Goal: Task Accomplishment & Management: Manage account settings

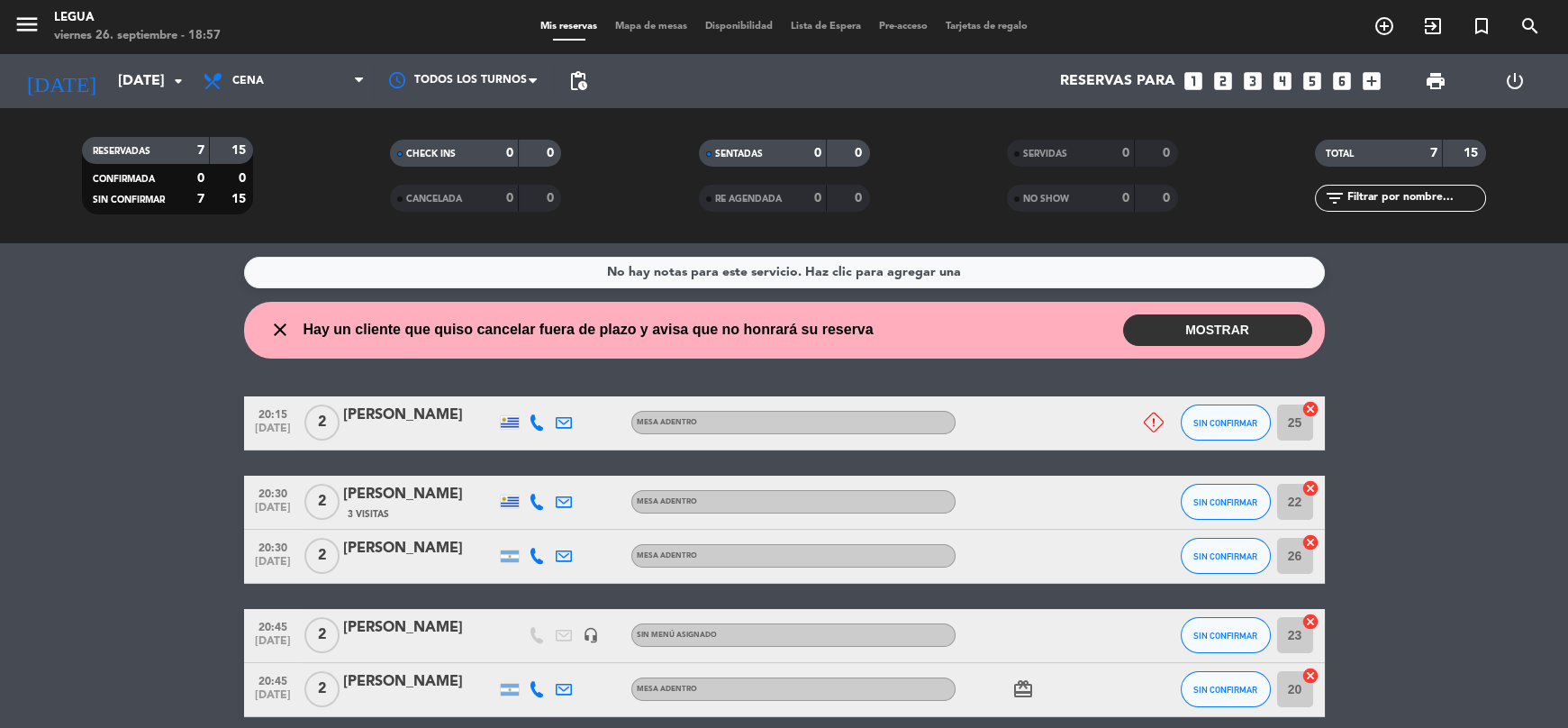
click at [1152, 411] on div at bounding box center [1141, 423] width 49 height 54
click at [1154, 417] on icon at bounding box center [1153, 422] width 19 height 19
drag, startPoint x: 78, startPoint y: 526, endPoint x: 90, endPoint y: 526, distance: 12.0
click at [90, 527] on bookings-row "20:15 [DATE] 2 [PERSON_NAME] ADENTRO No Asistirá SIN CONFIRMAR 25 cancel 20:30 …" at bounding box center [784, 636] width 1568 height 479
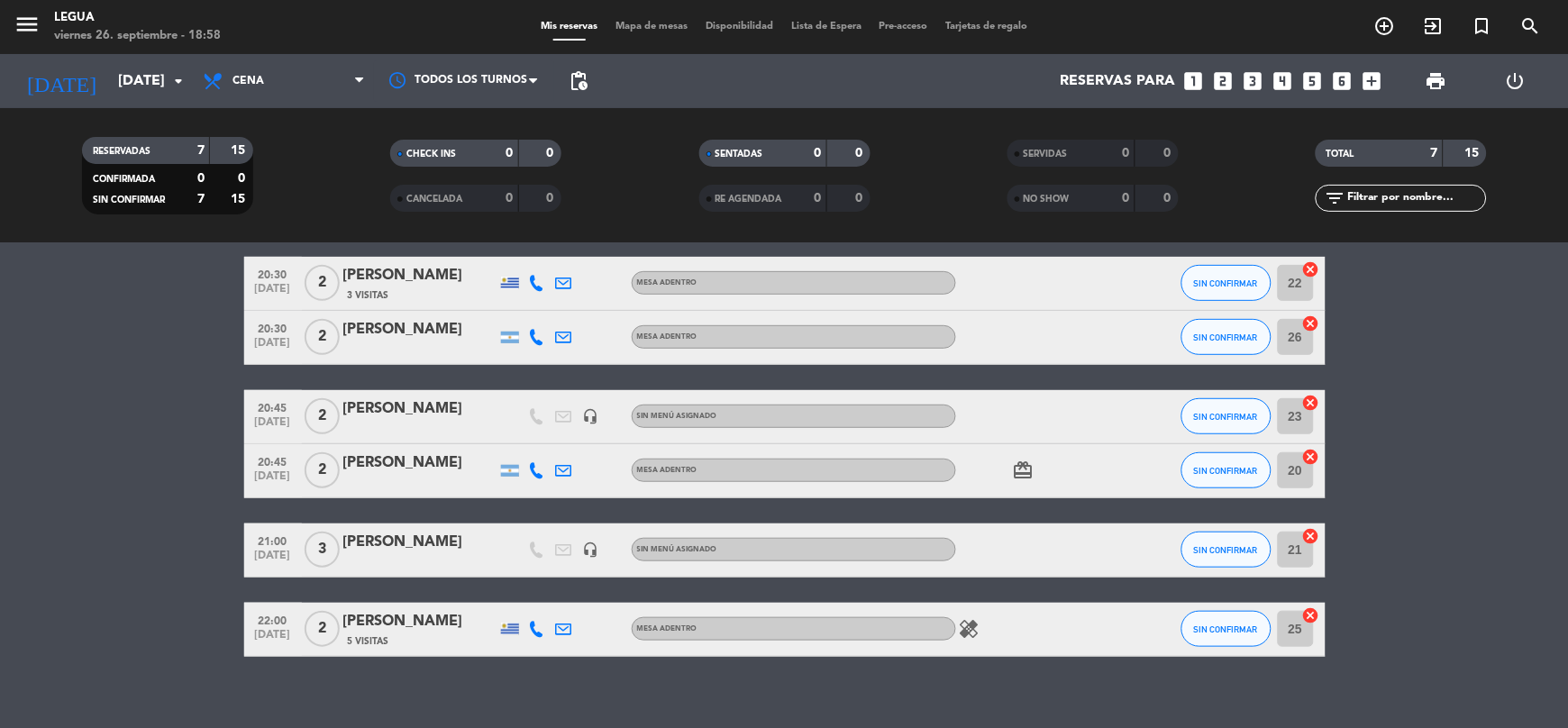
scroll to position [211, 0]
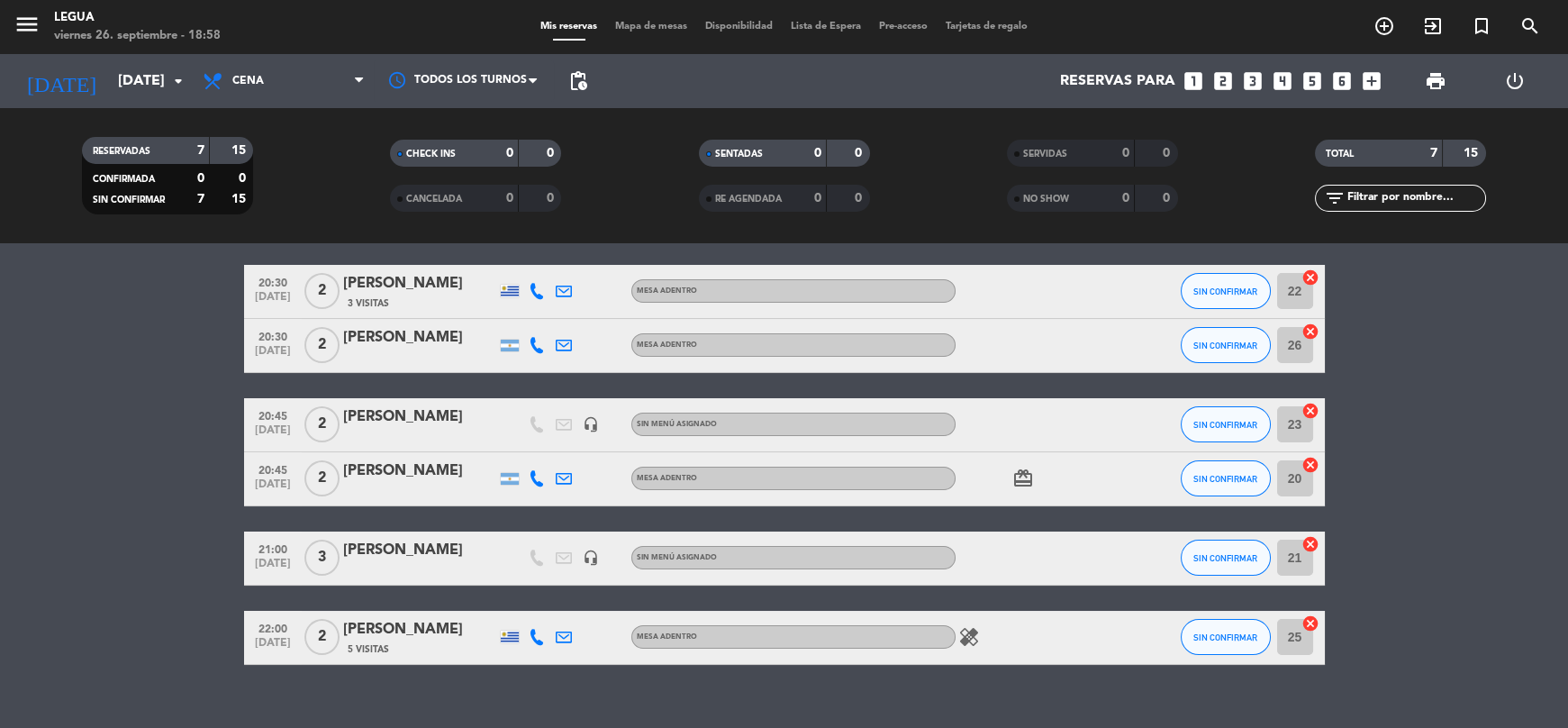
click at [972, 635] on icon "healing" at bounding box center [969, 637] width 21 height 21
click at [153, 647] on bookings-row "20:15 [DATE] 2 [PERSON_NAME] ADENTRO SIN CONFIRMAR 25 cancel 20:30 [DATE] 2 [PE…" at bounding box center [784, 425] width 1568 height 479
drag, startPoint x: 1432, startPoint y: 584, endPoint x: 1421, endPoint y: 587, distance: 11.4
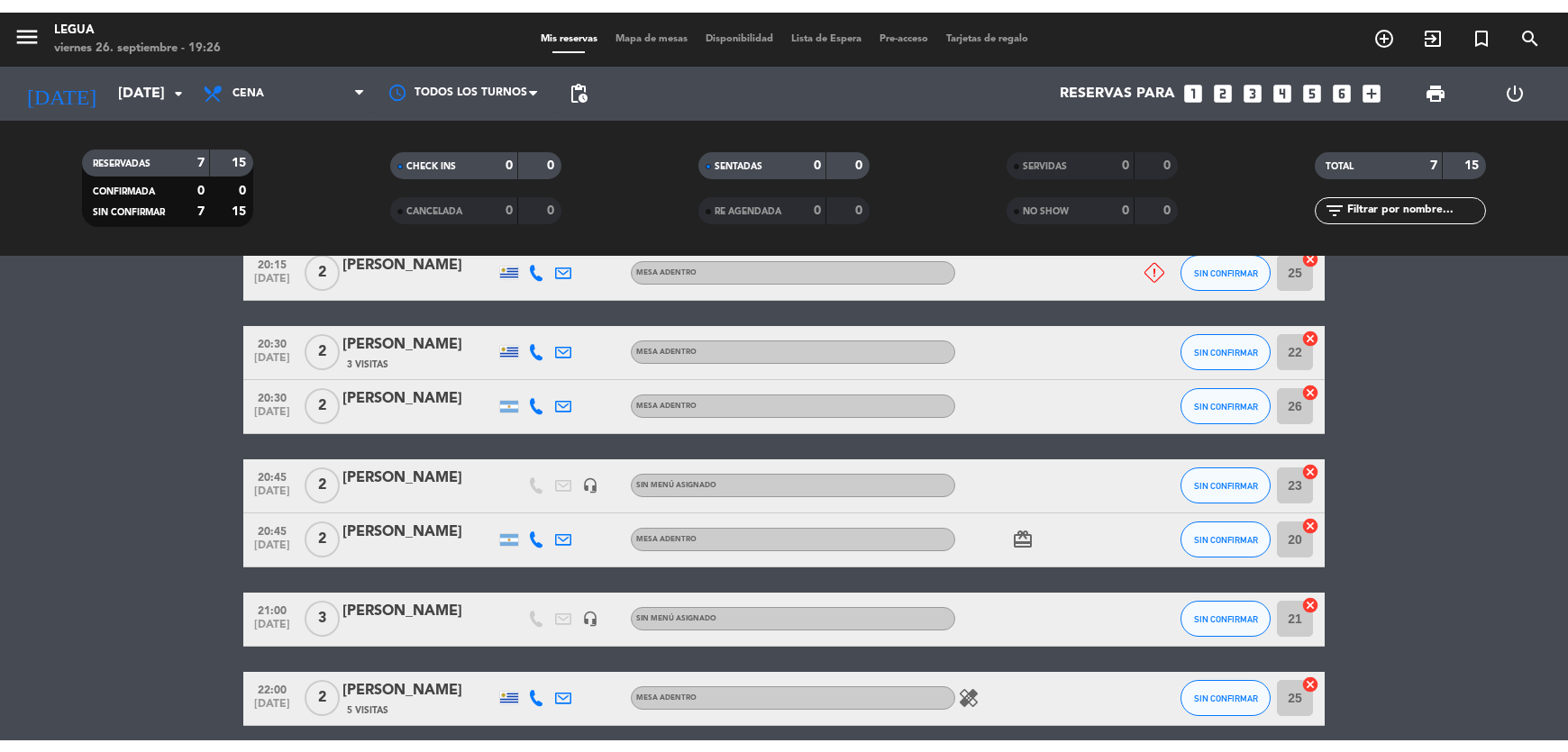
scroll to position [164, 0]
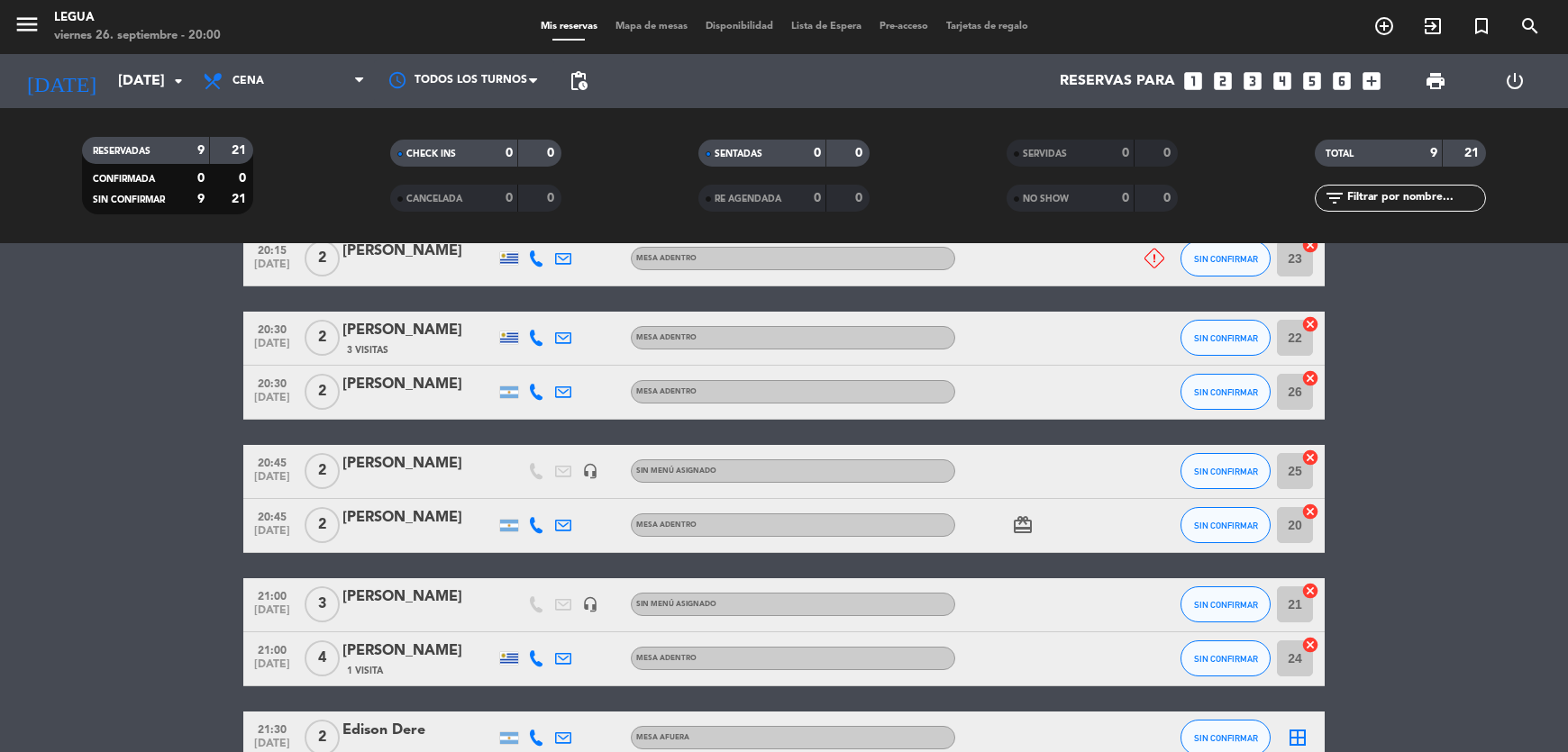
click at [1017, 527] on icon "card_giftcard" at bounding box center [1022, 525] width 21 height 21
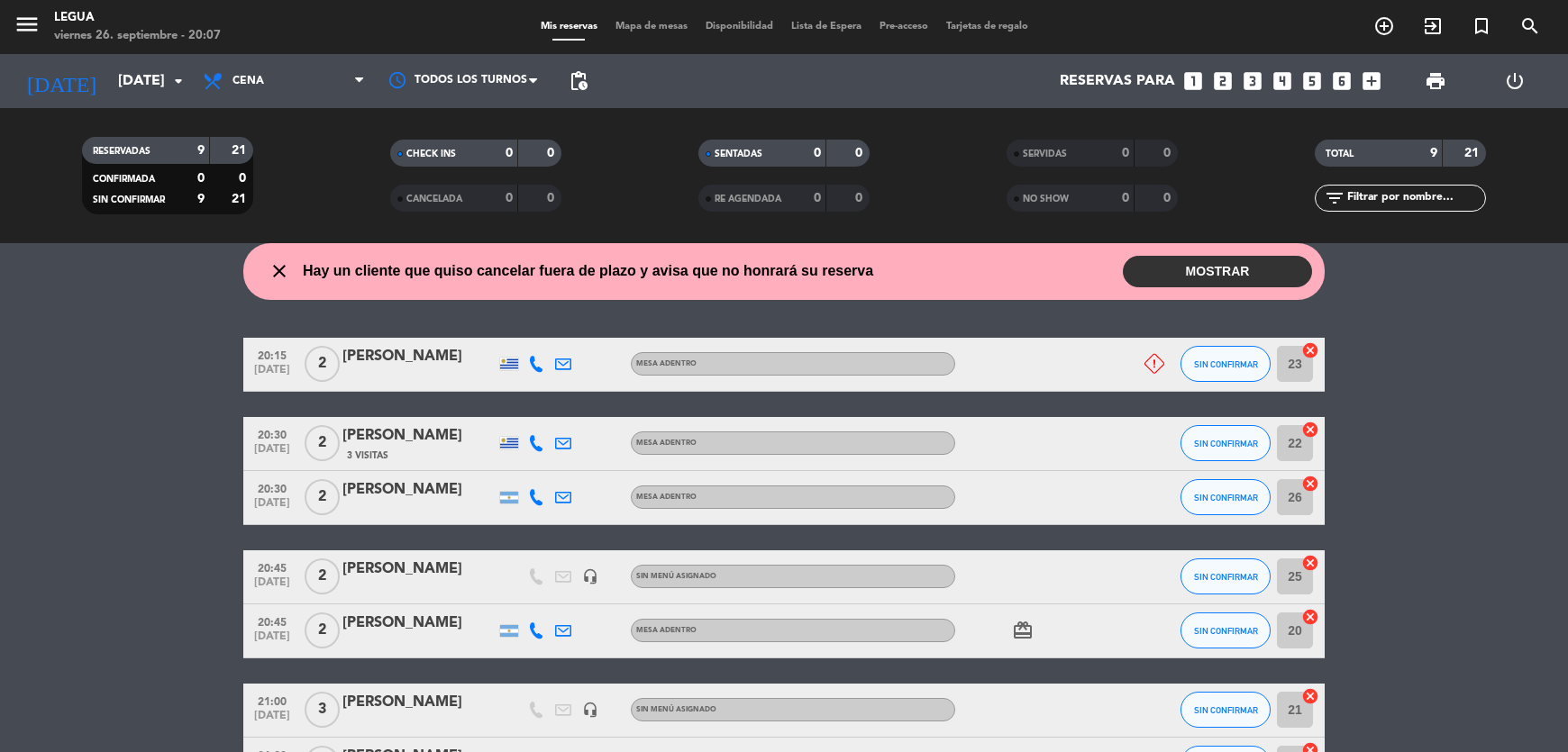
scroll to position [0, 0]
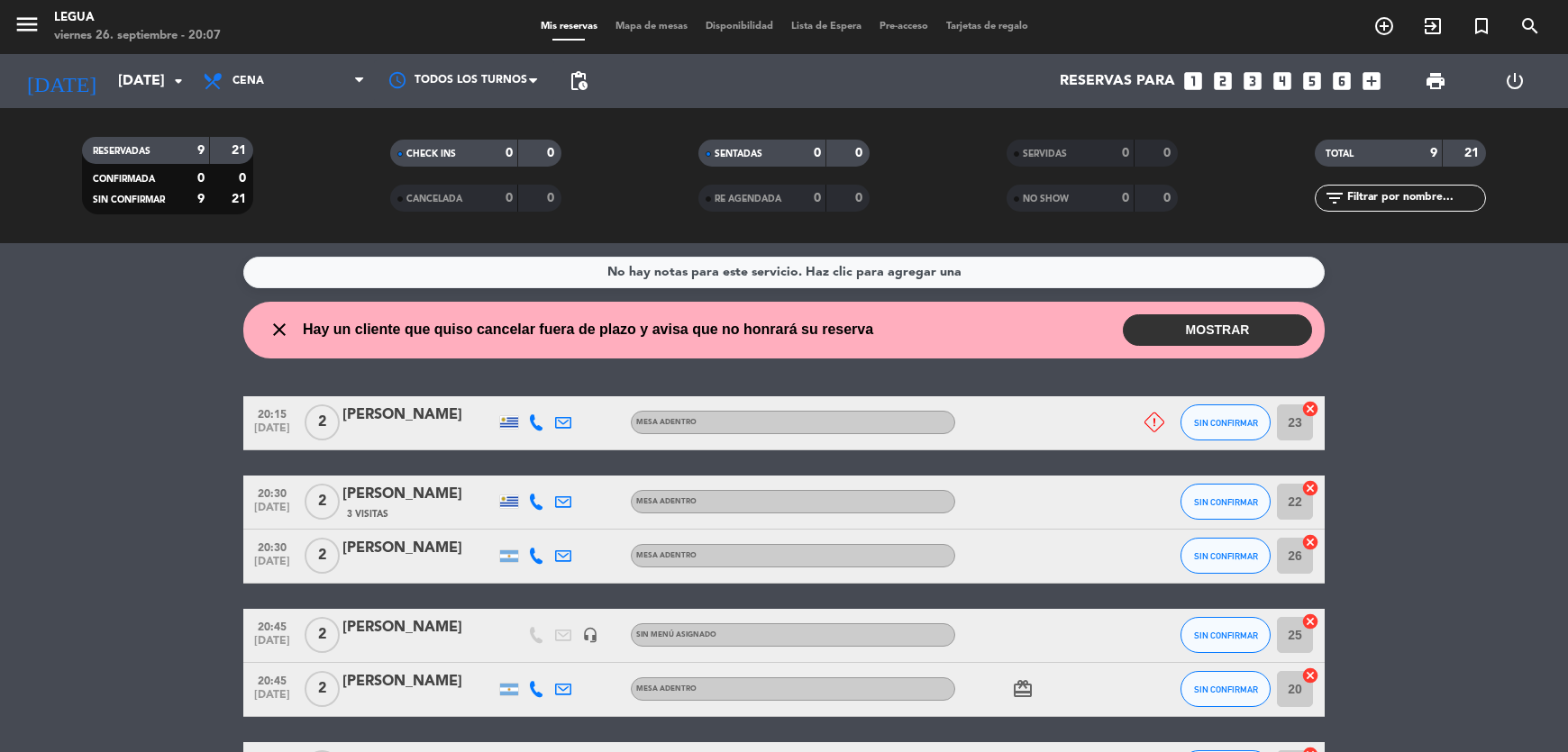
click at [1216, 334] on button "MOSTRAR" at bounding box center [1217, 330] width 189 height 31
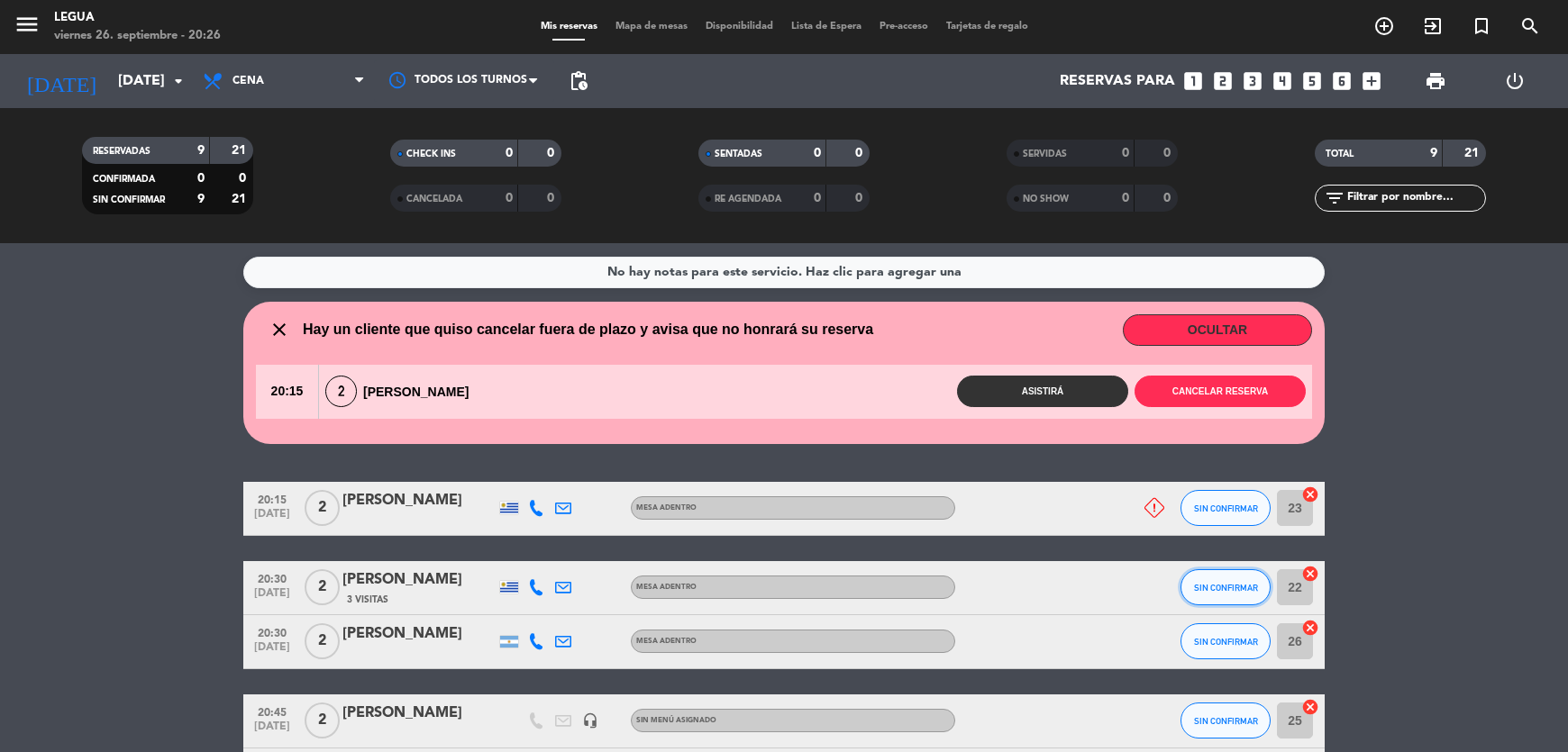
click at [1237, 576] on button "SIN CONFIRMAR" at bounding box center [1226, 587] width 91 height 36
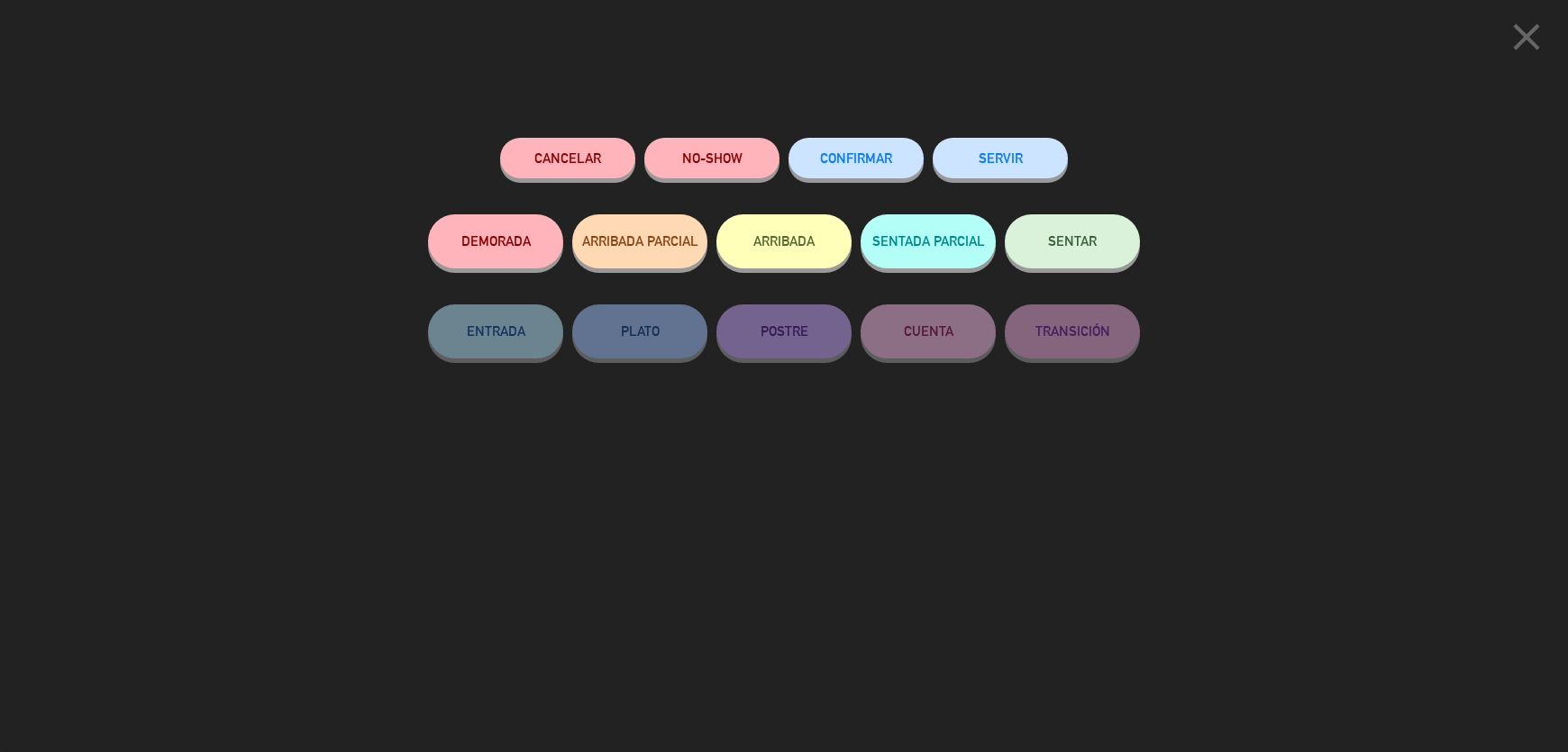
click at [1069, 237] on span "SENTAR" at bounding box center [1072, 241] width 49 height 16
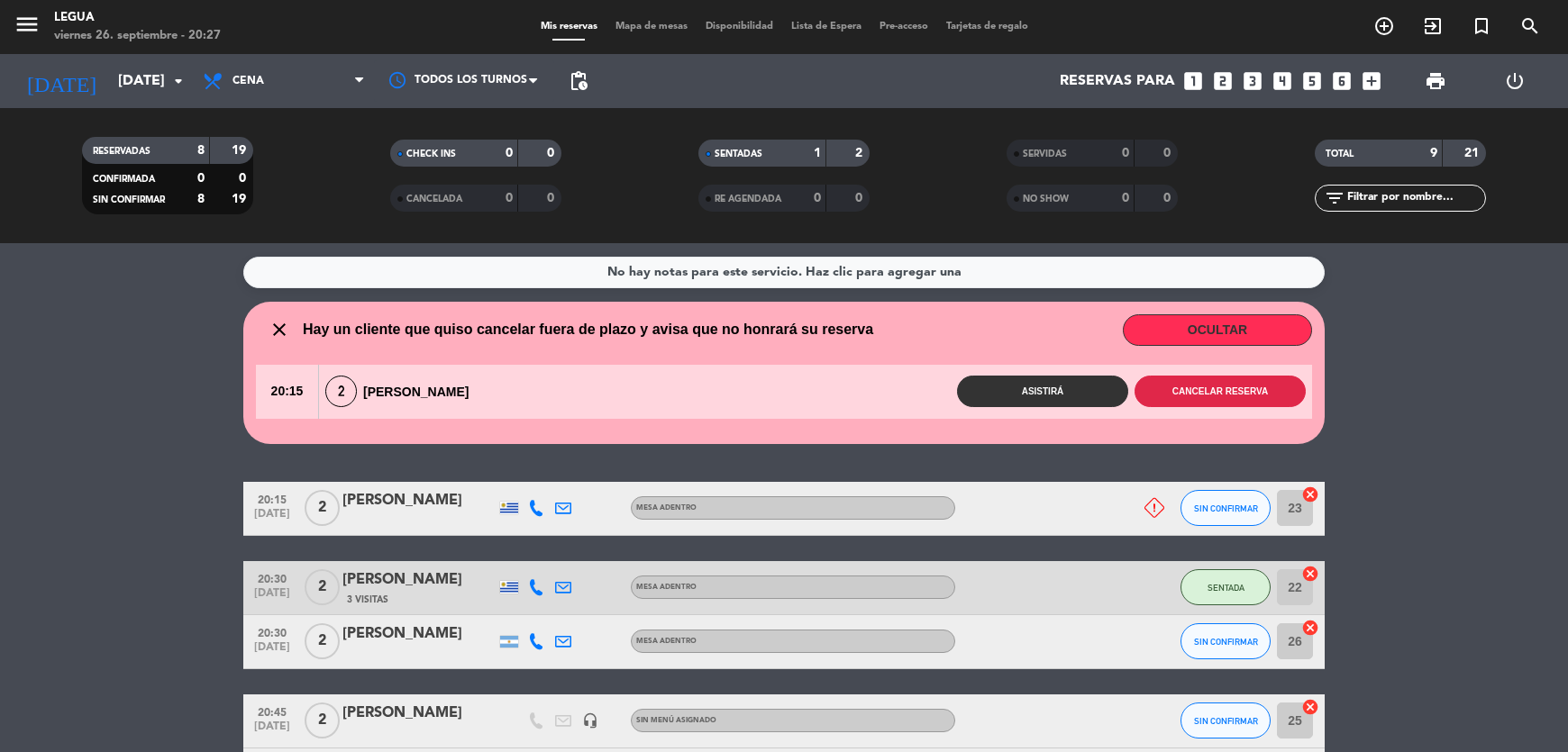
click at [1224, 393] on button "Cancelar reserva" at bounding box center [1220, 392] width 171 height 31
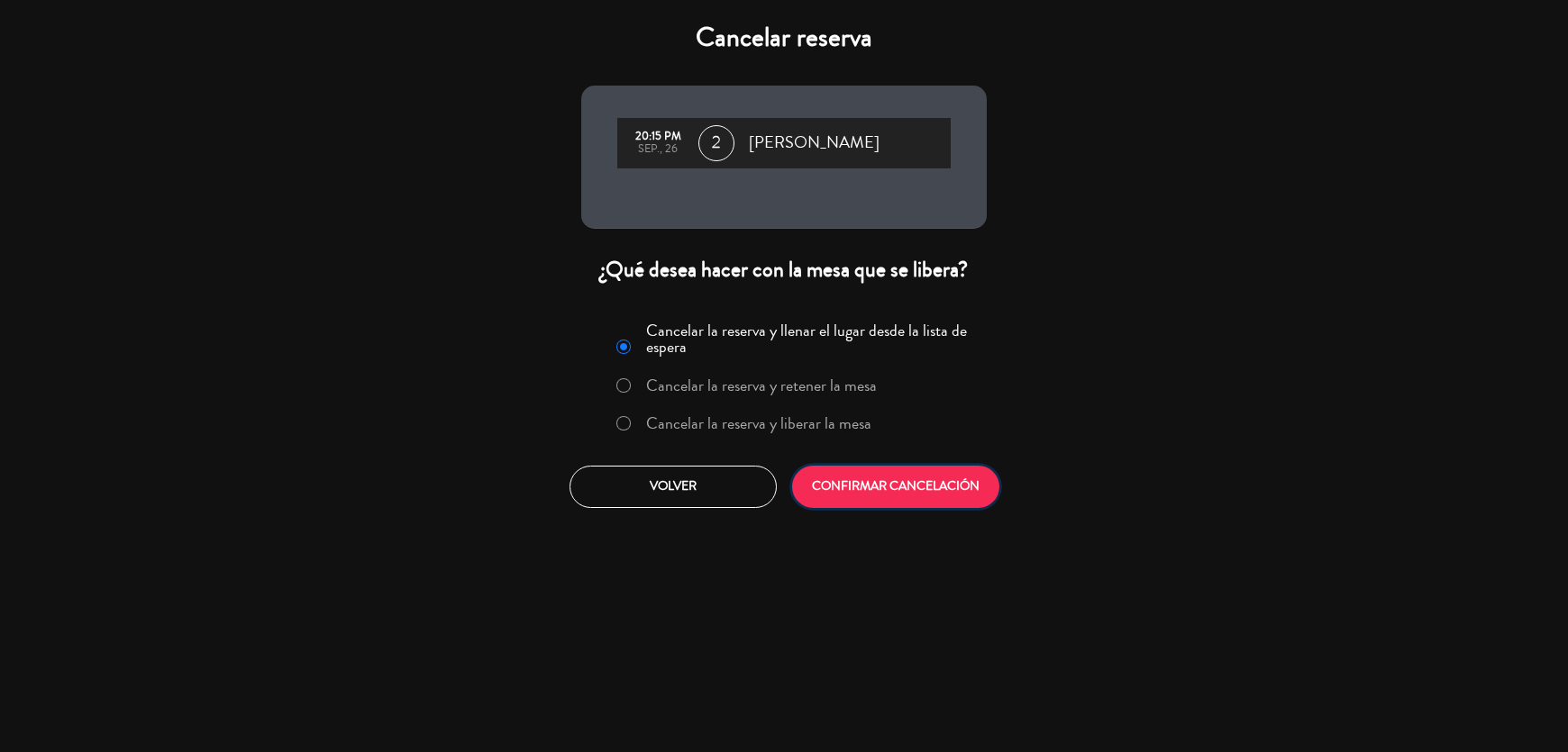
click at [843, 483] on button "CONFIRMAR CANCELACIÓN" at bounding box center [895, 487] width 207 height 42
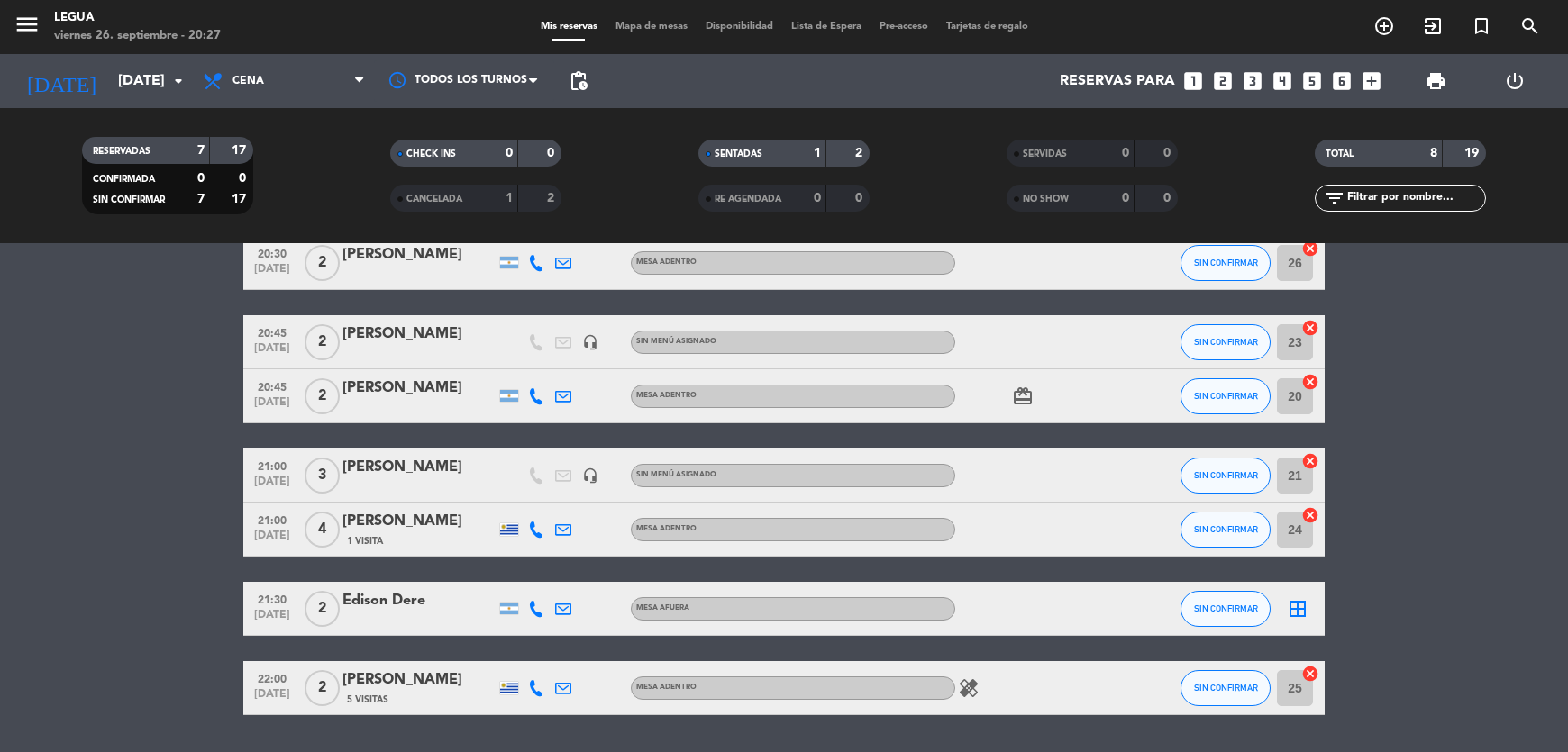
scroll to position [143, 0]
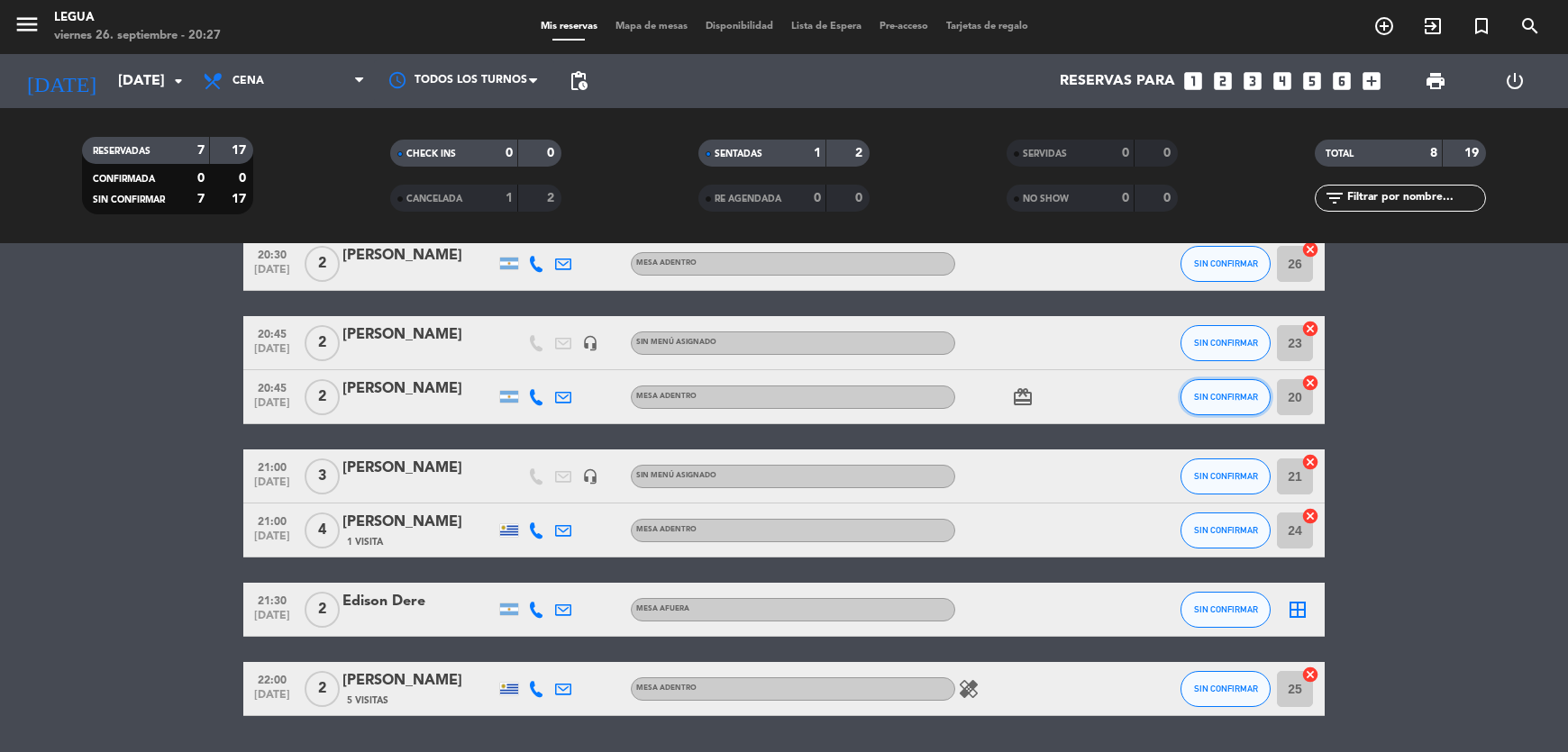
click at [1231, 387] on button "SIN CONFIRMAR" at bounding box center [1226, 397] width 91 height 36
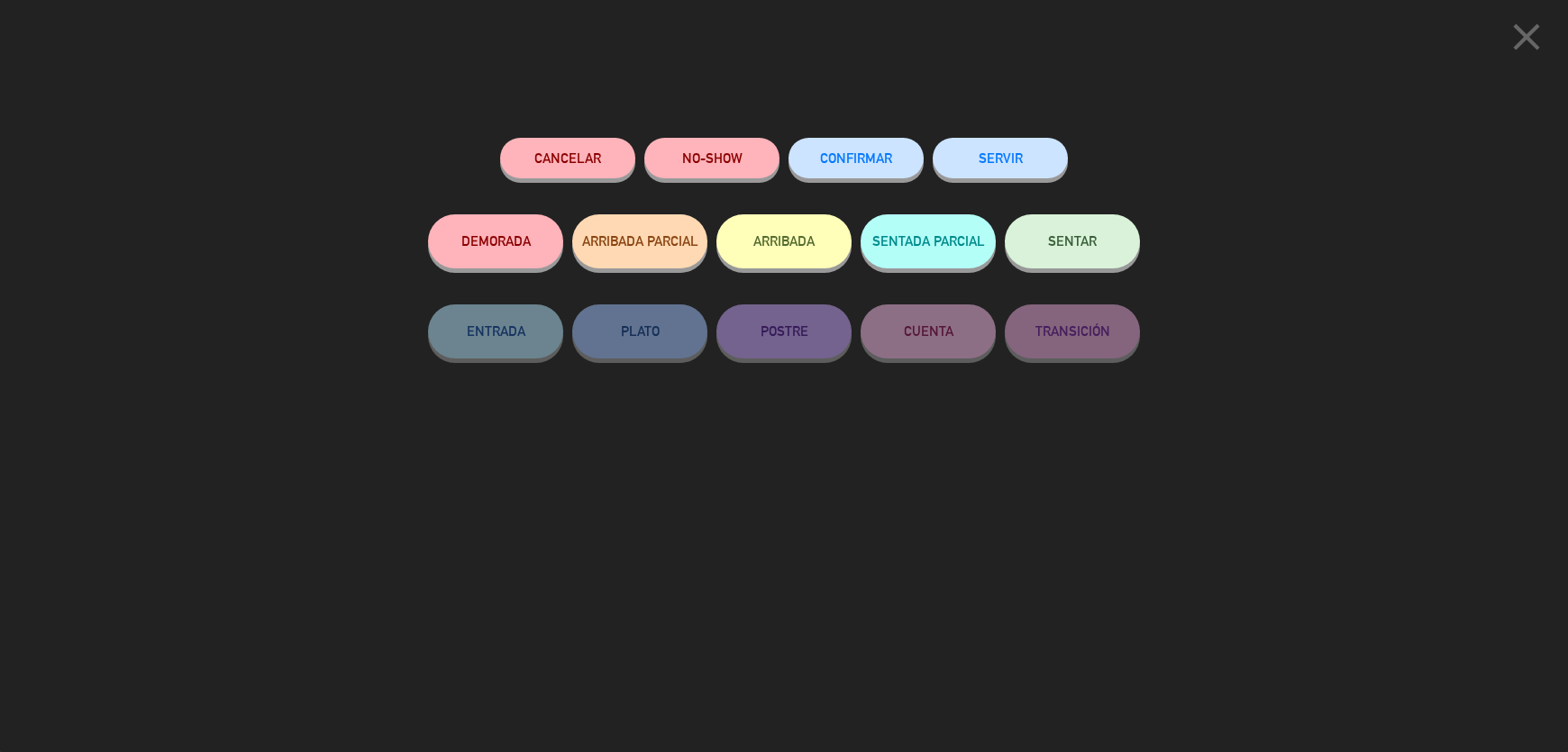
click at [1107, 244] on button "SENTAR" at bounding box center [1072, 241] width 135 height 55
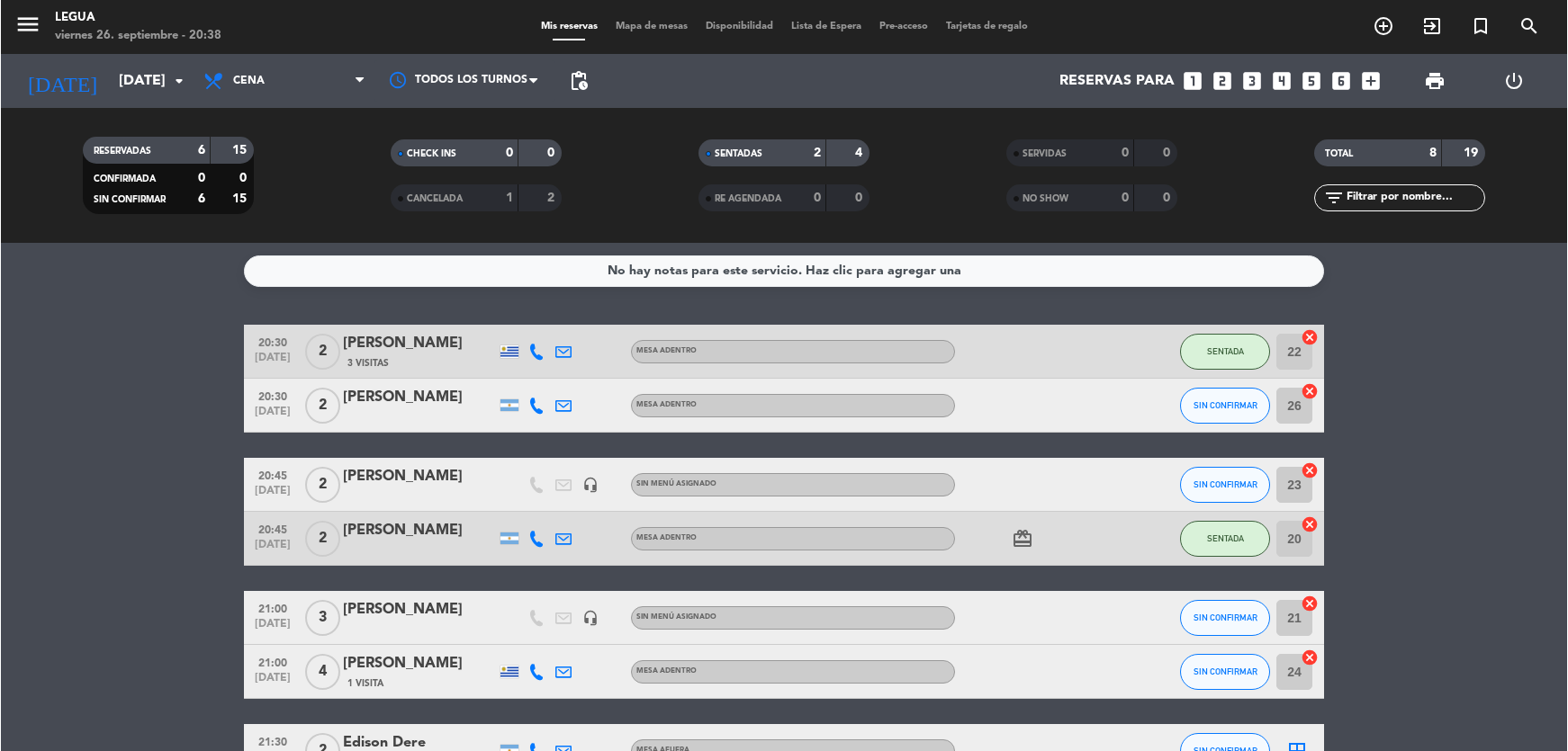
scroll to position [11, 0]
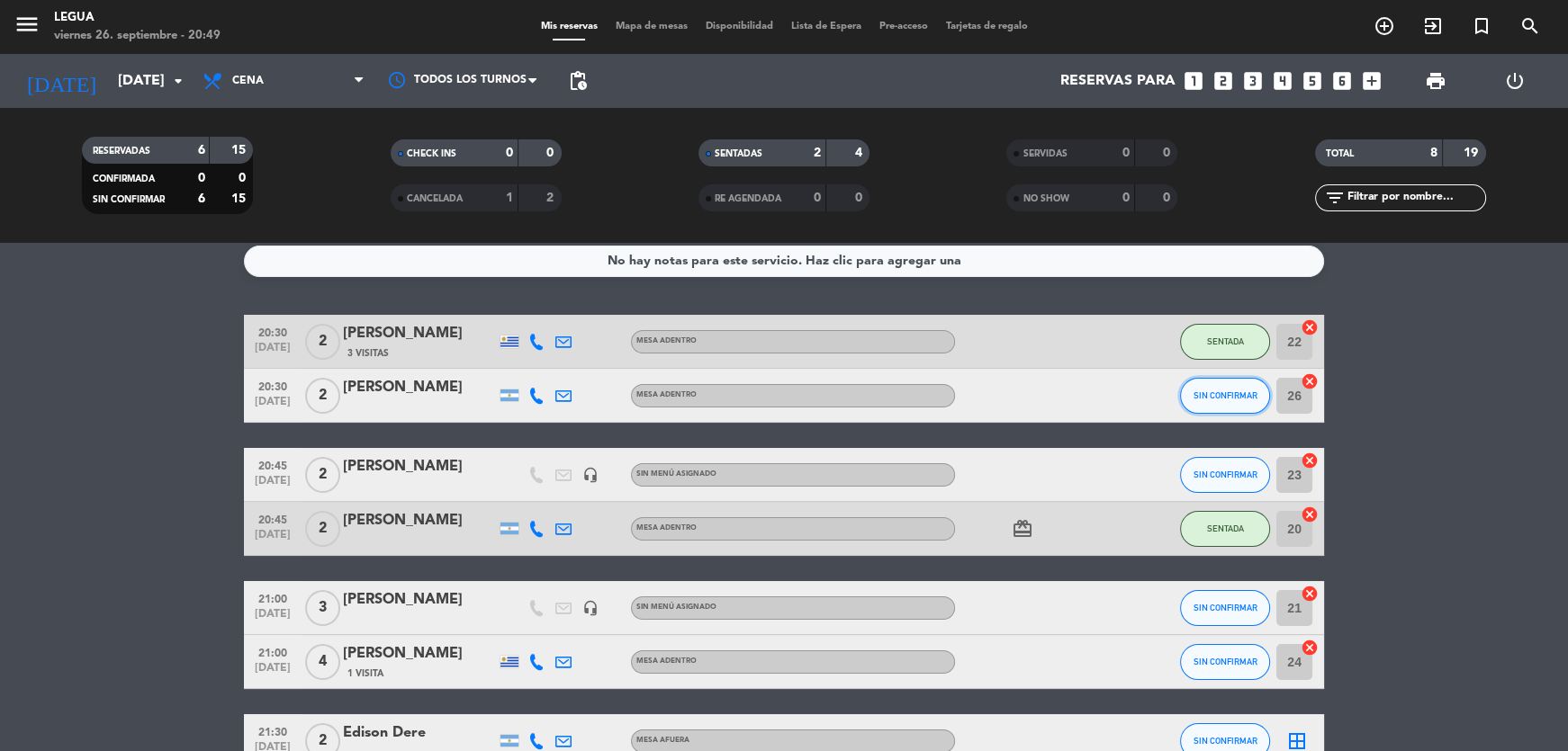
click at [1231, 391] on span "SIN CONFIRMAR" at bounding box center [1225, 395] width 64 height 10
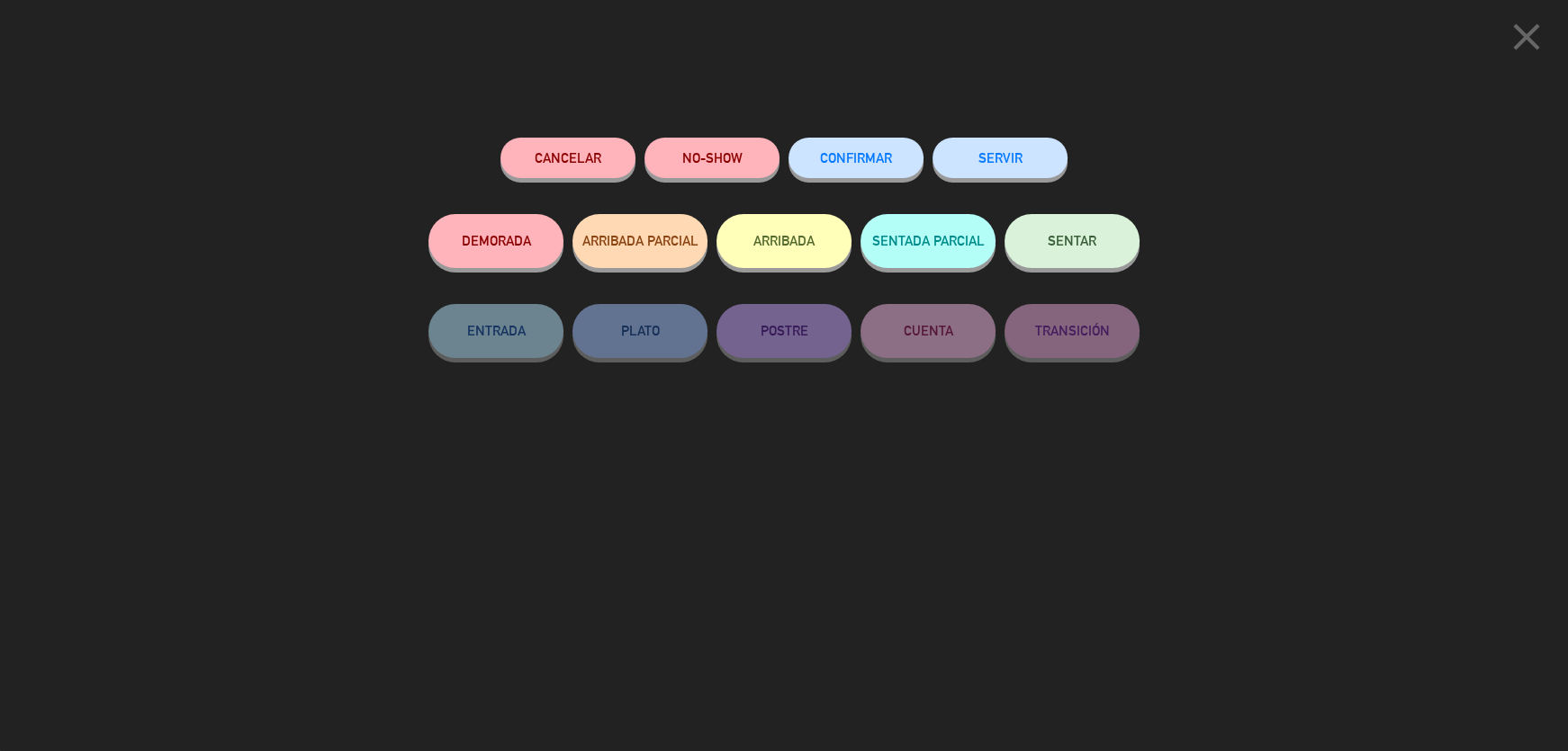
click at [1103, 249] on button "SENTAR" at bounding box center [1071, 241] width 135 height 54
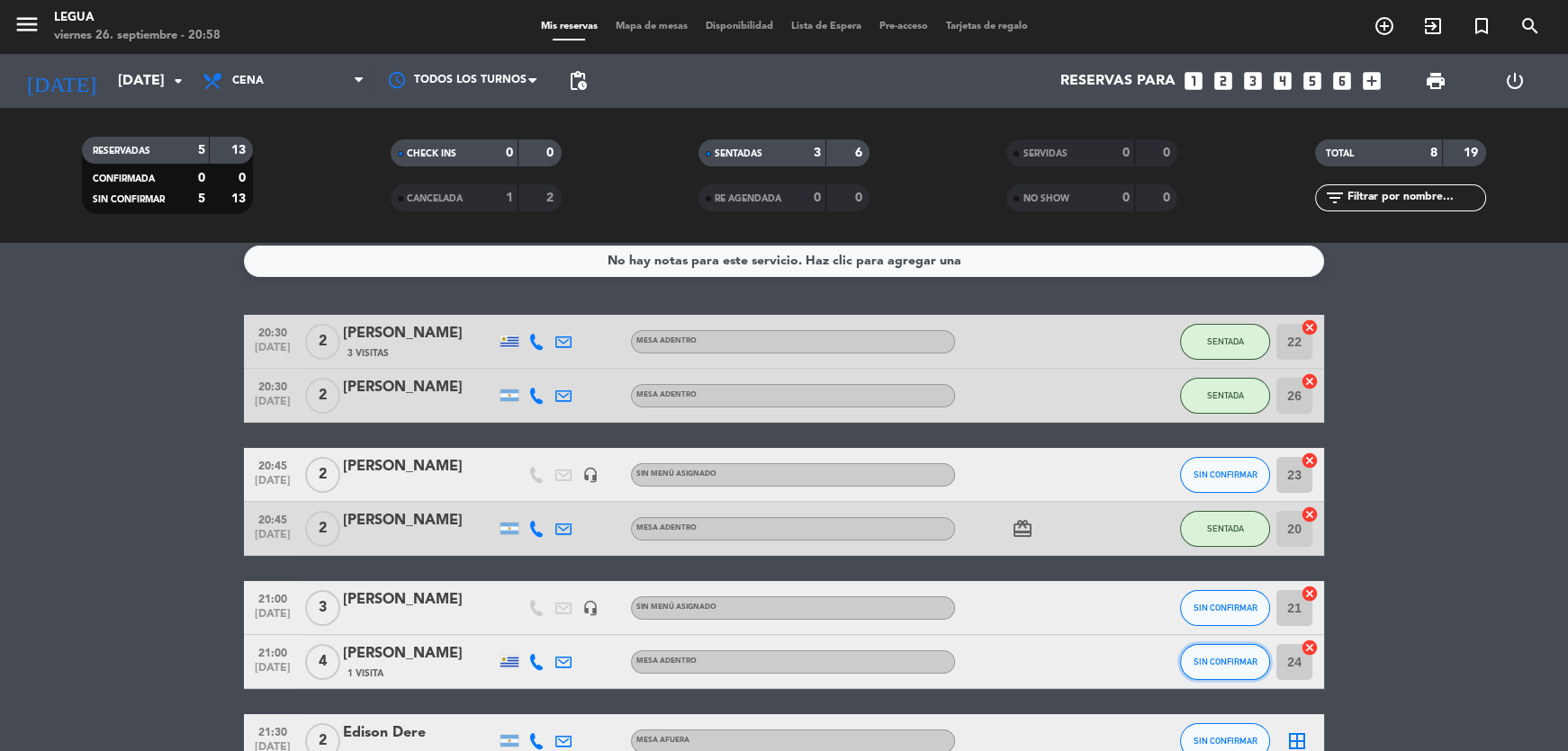
click at [1232, 660] on span "SIN CONFIRMAR" at bounding box center [1225, 662] width 64 height 10
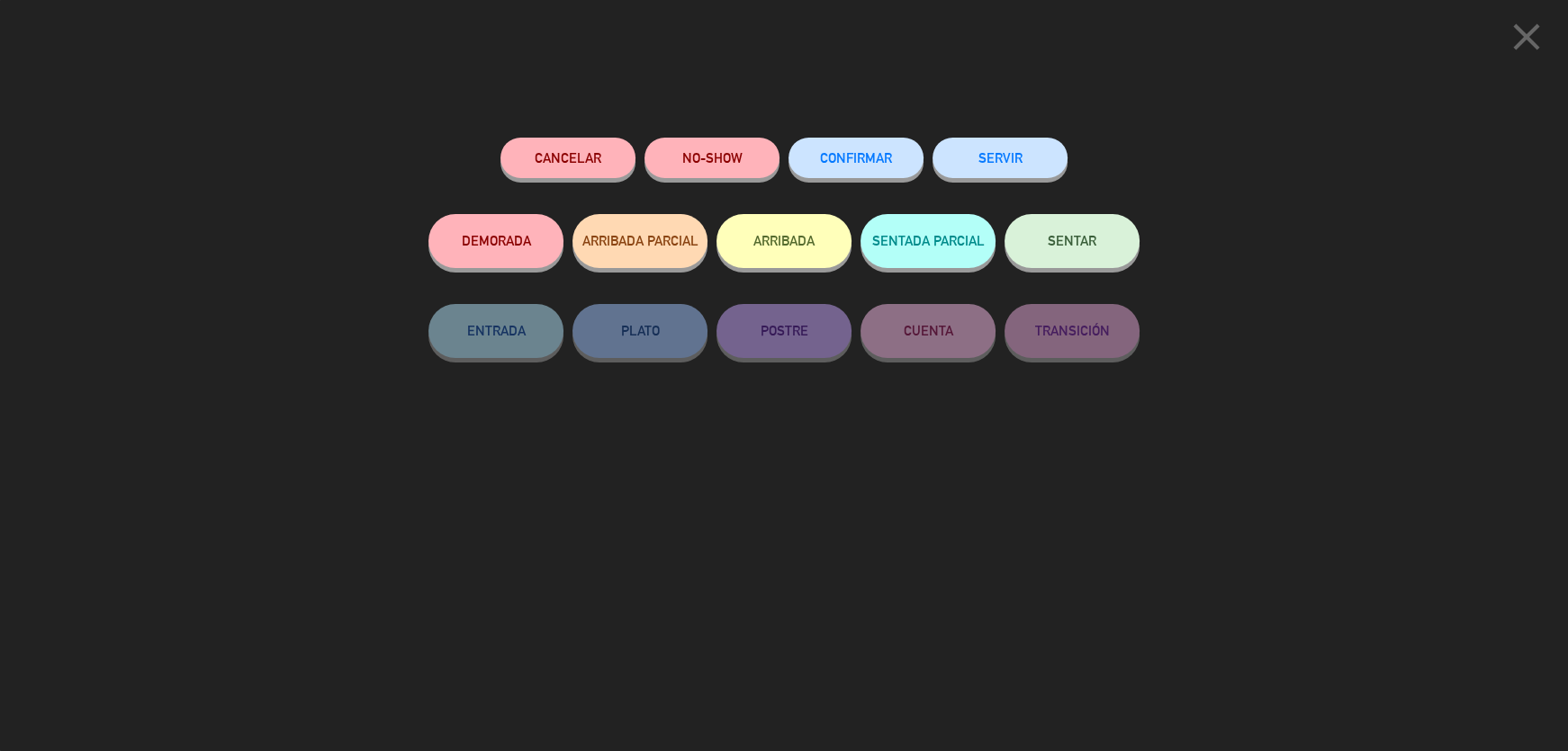
click at [1060, 264] on button "SENTAR" at bounding box center [1071, 241] width 135 height 54
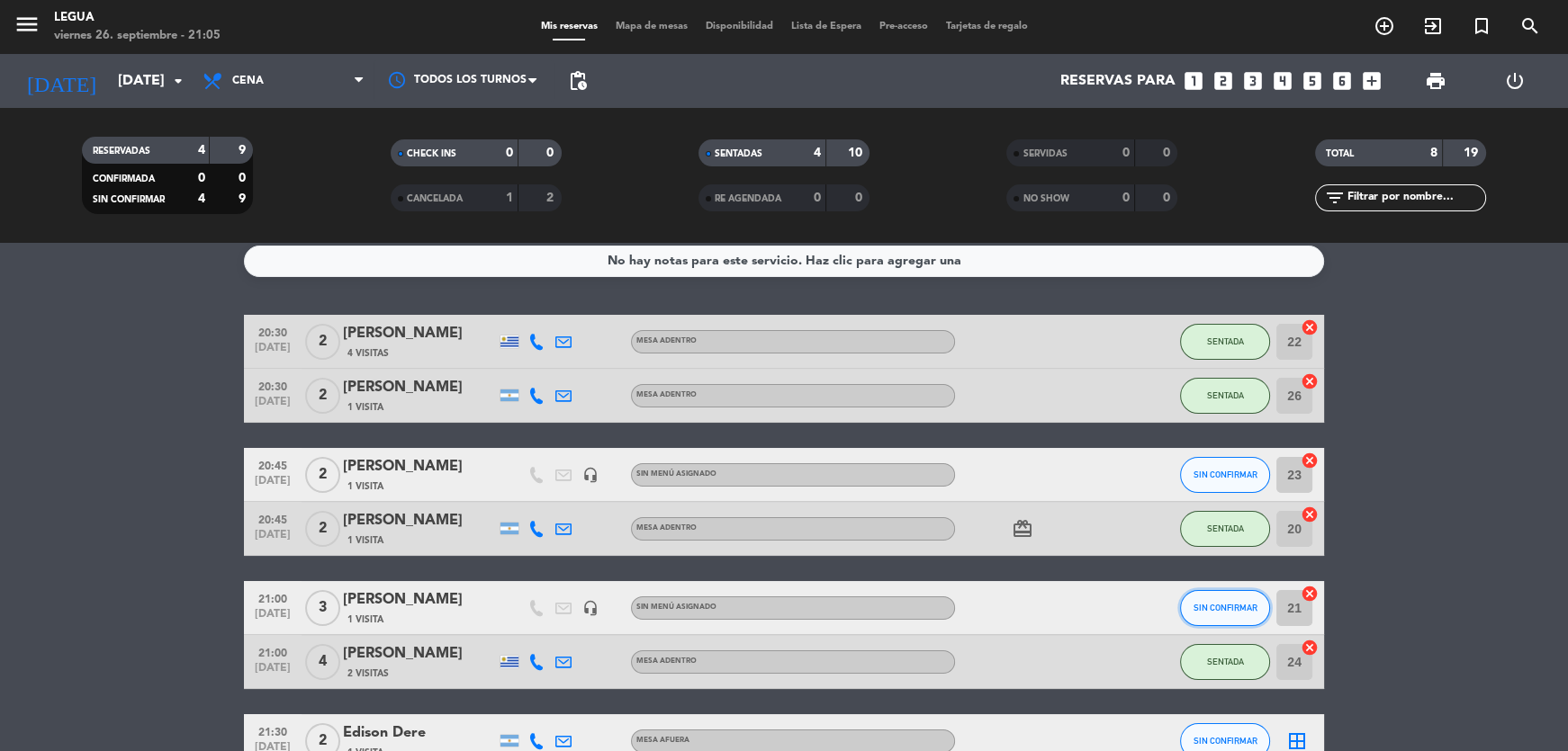
click at [1219, 606] on span "SIN CONFIRMAR" at bounding box center [1225, 607] width 64 height 10
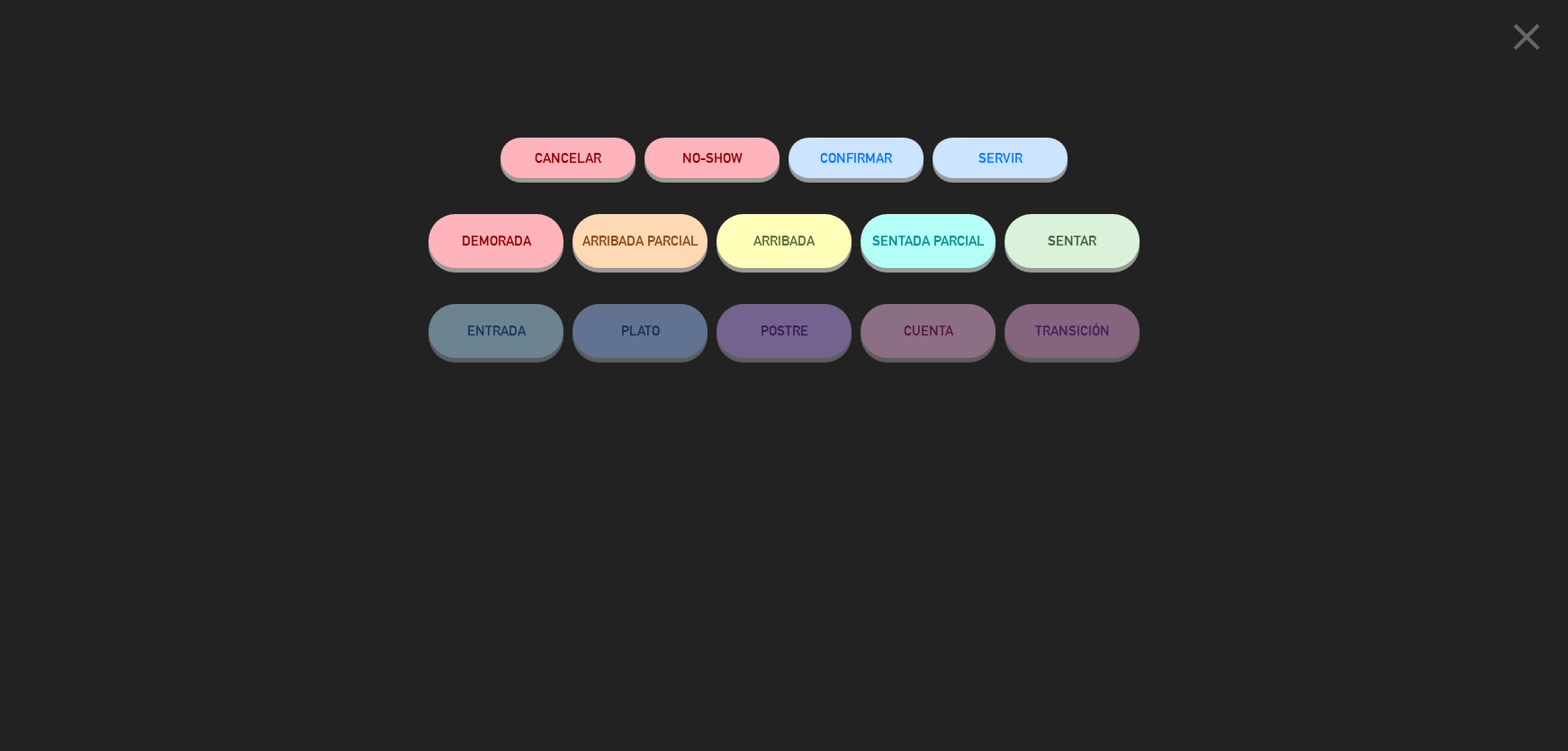
click at [1080, 241] on span "SENTAR" at bounding box center [1071, 241] width 49 height 16
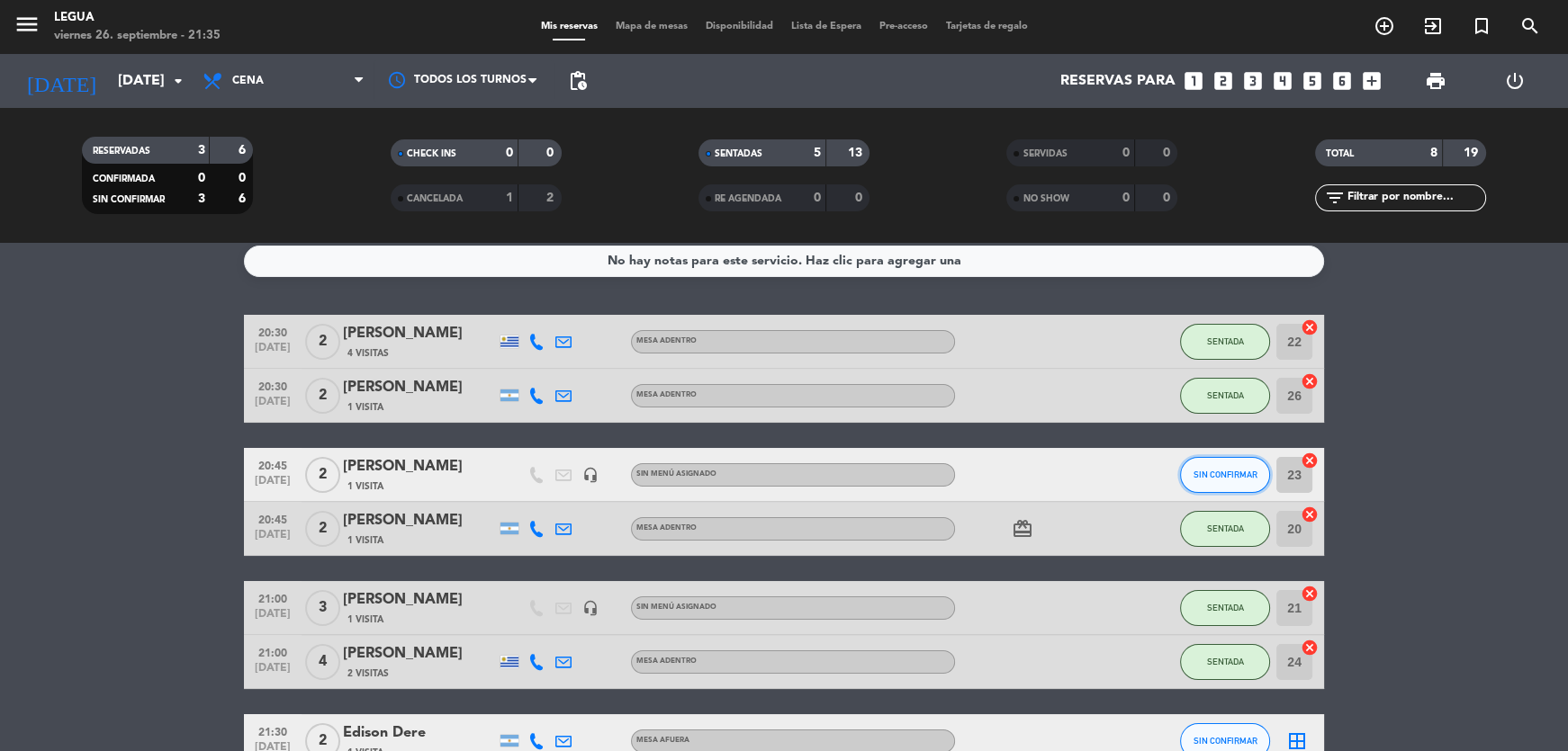
click at [1189, 467] on button "SIN CONFIRMAR" at bounding box center [1226, 474] width 90 height 36
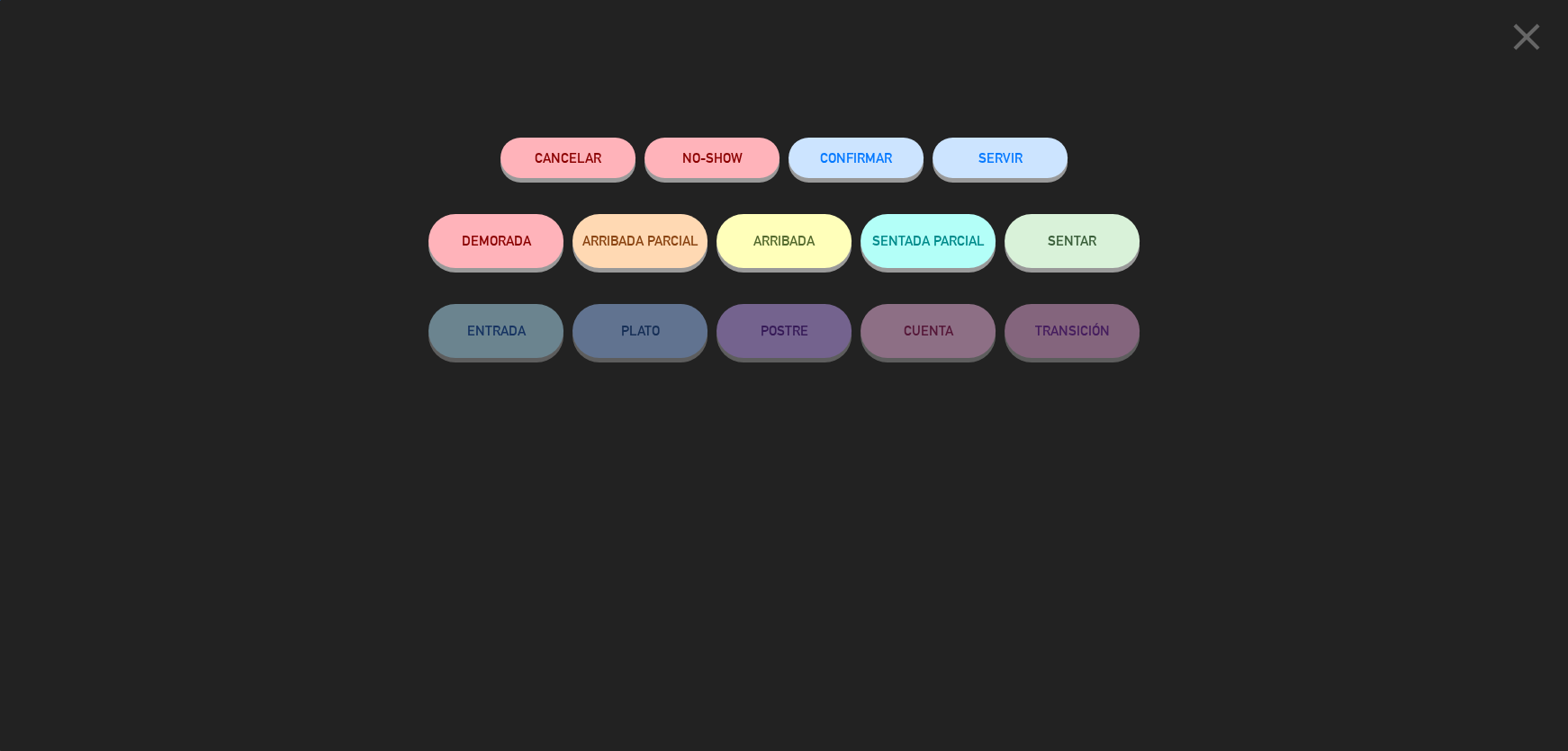
drag, startPoint x: 1071, startPoint y: 234, endPoint x: 1394, endPoint y: 387, distance: 357.4
click at [1072, 236] on span "SENTAR" at bounding box center [1071, 241] width 49 height 16
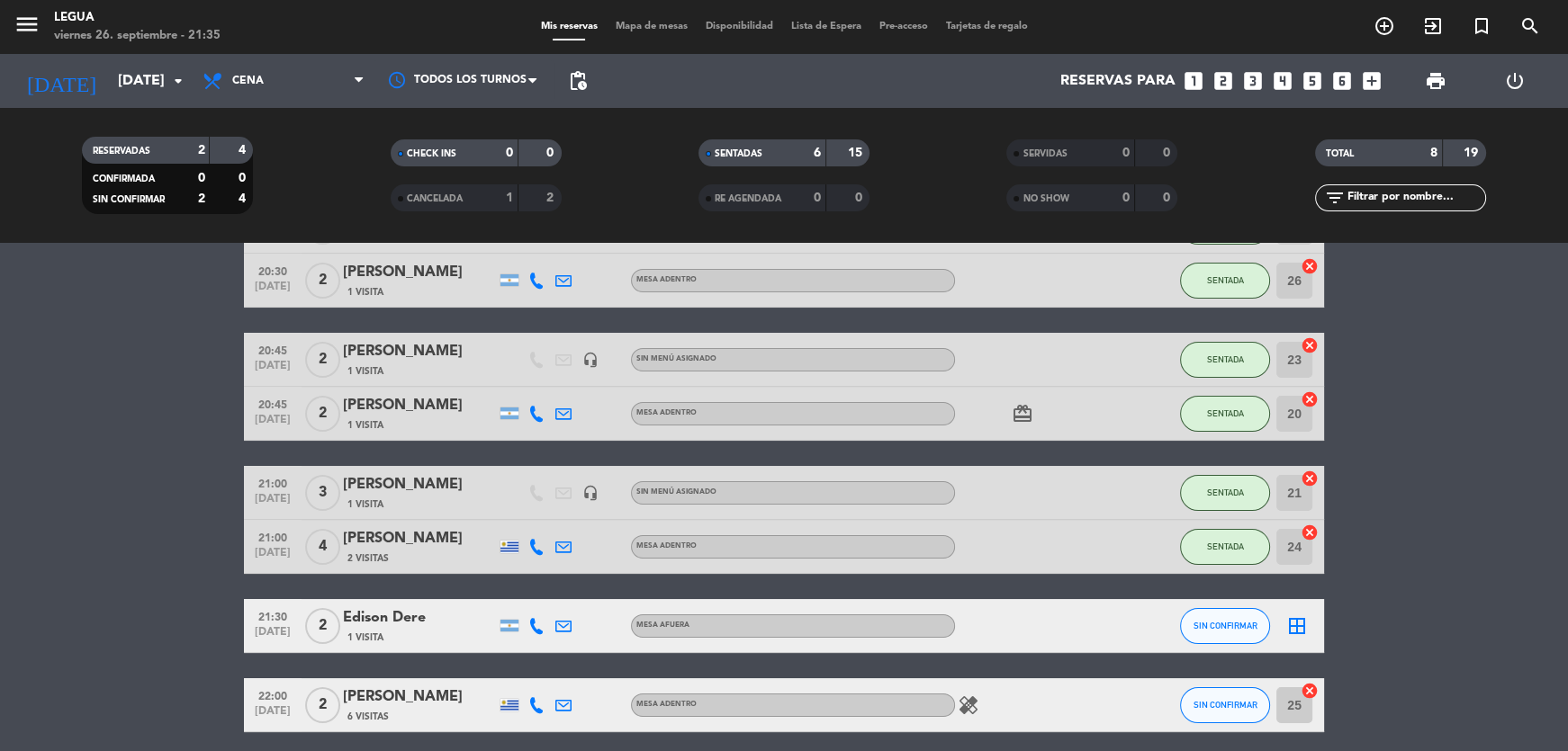
scroll to position [197, 0]
